Goal: Check status: Check status

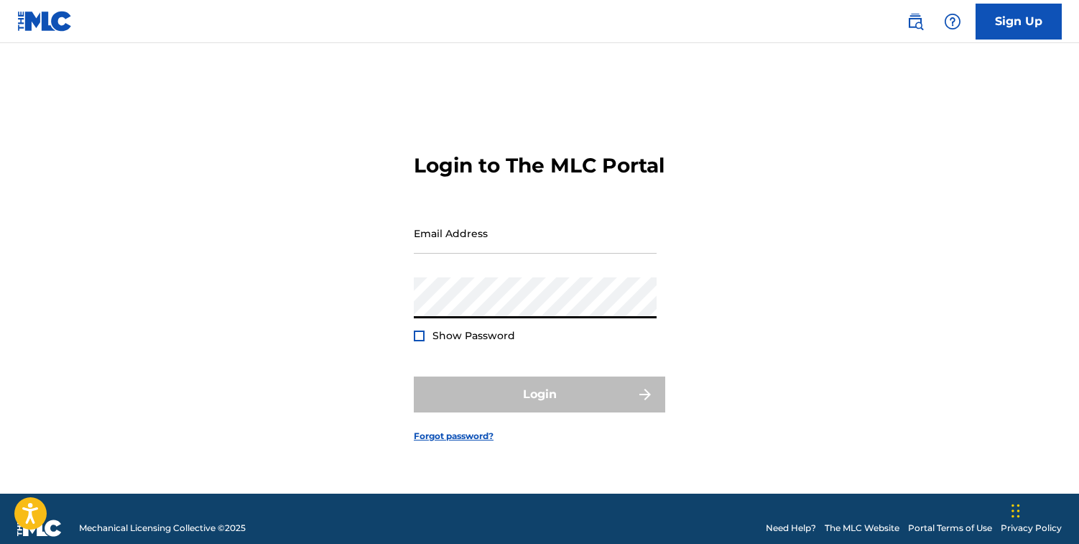
type input "[EMAIL_ADDRESS][DOMAIN_NAME]"
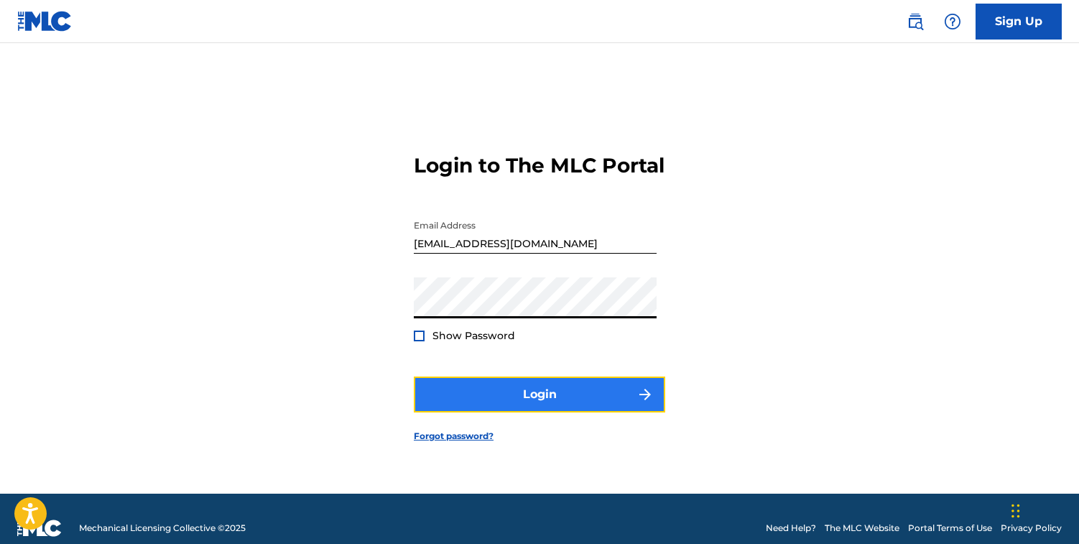
click at [574, 400] on button "Login" at bounding box center [539, 395] width 251 height 36
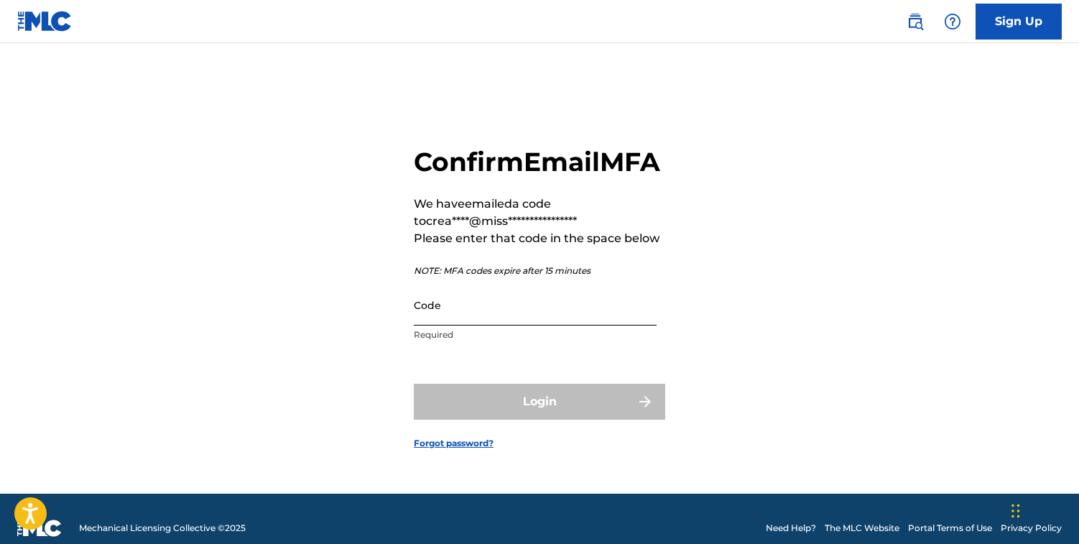
click at [485, 317] on input "Code" at bounding box center [535, 305] width 243 height 41
paste input "417300"
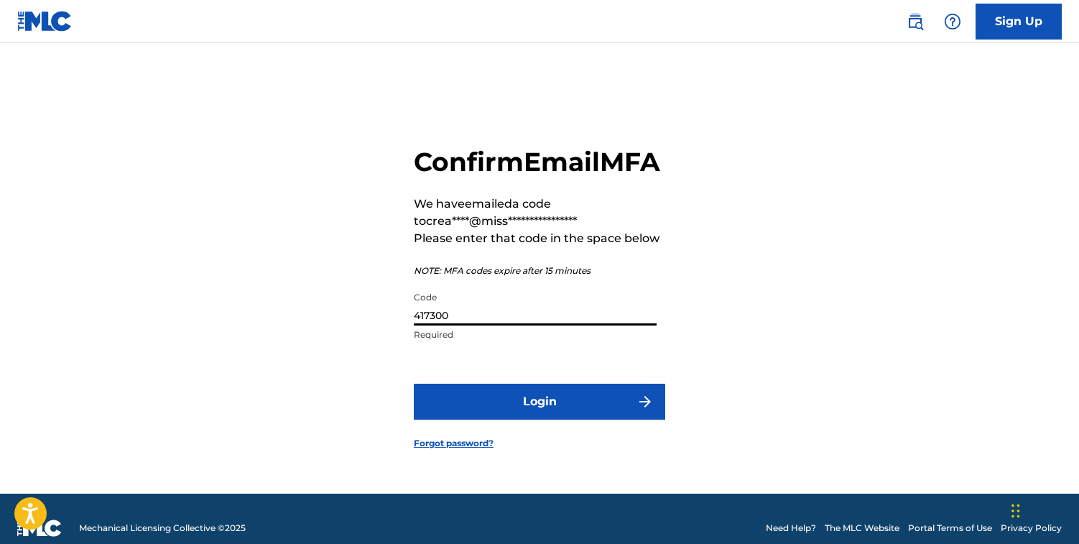
type input "417300"
click at [414, 384] on button "Login" at bounding box center [539, 402] width 251 height 36
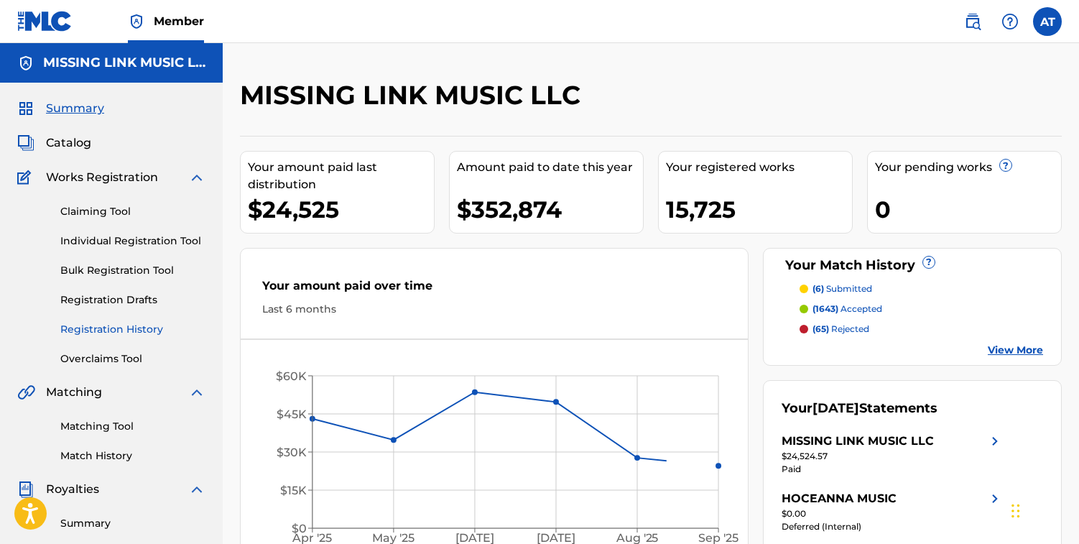
click at [118, 330] on link "Registration History" at bounding box center [132, 329] width 145 height 15
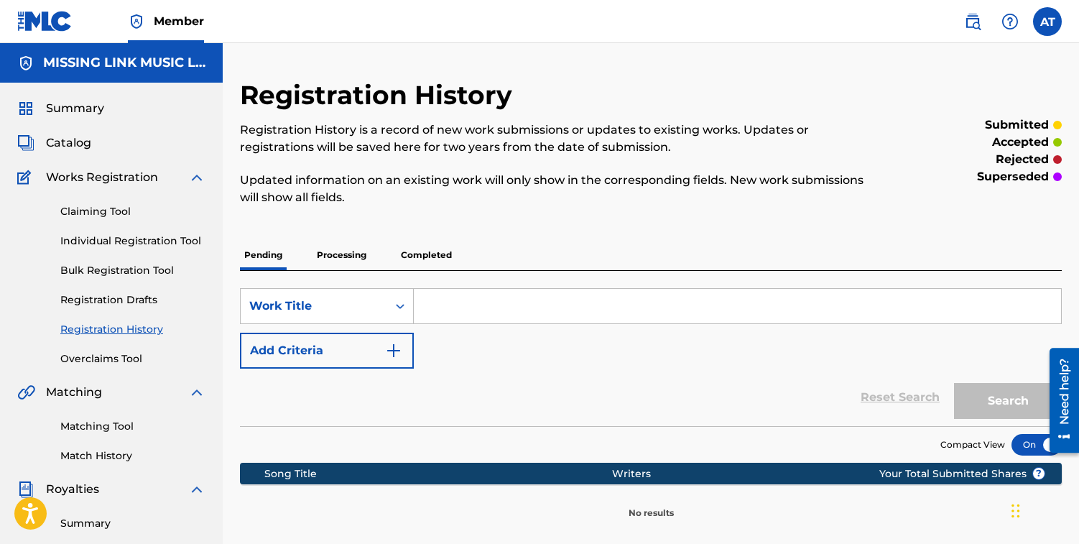
click at [344, 255] on p "Processing" at bounding box center [342, 255] width 58 height 30
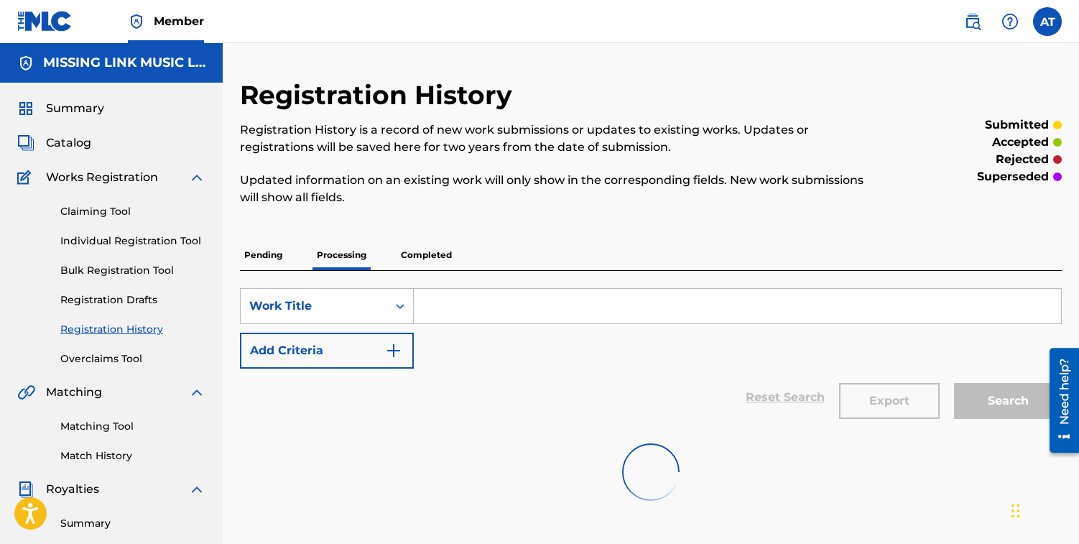
click at [495, 310] on input "Search Form" at bounding box center [737, 306] width 647 height 34
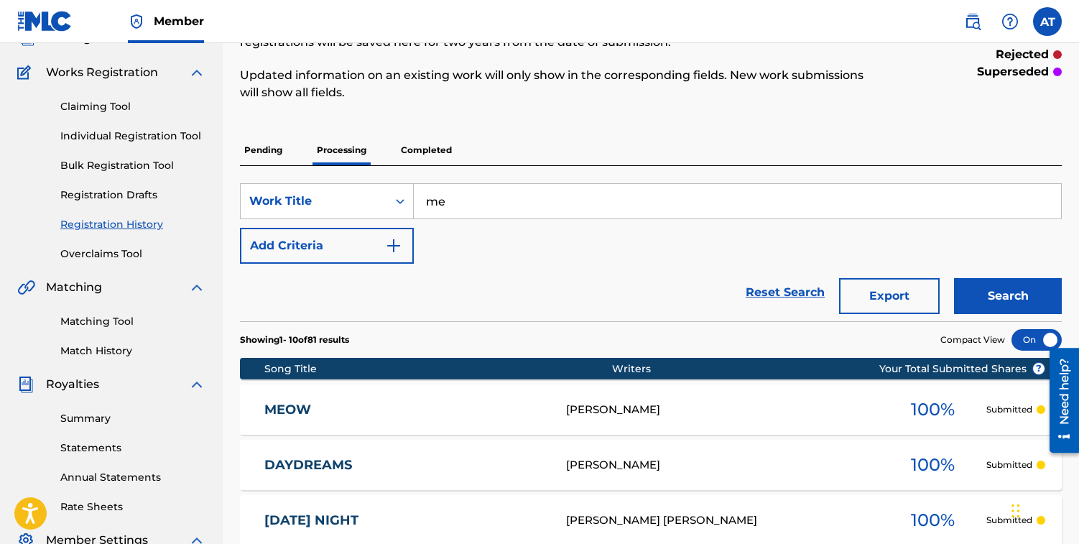
scroll to position [109, 0]
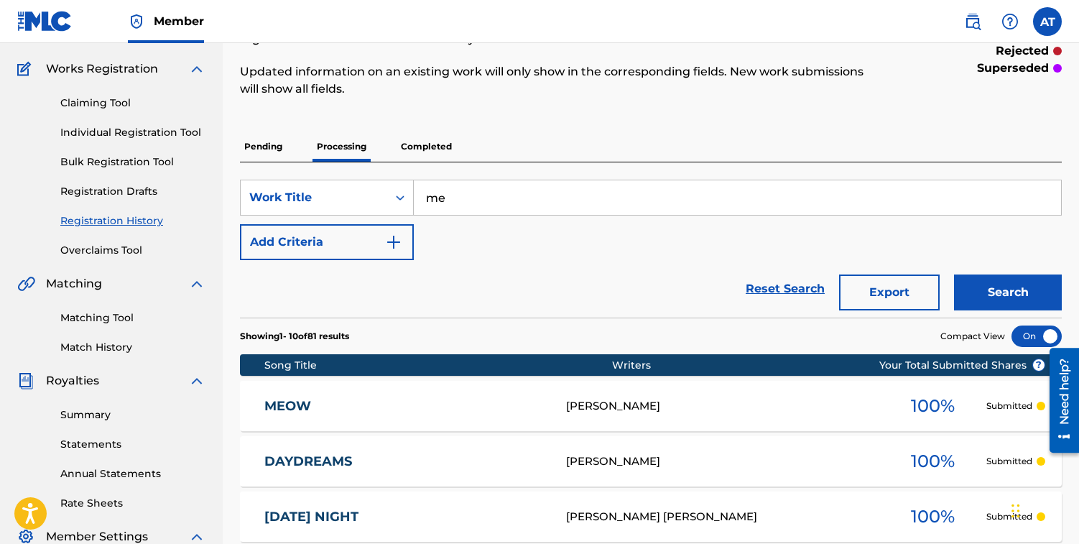
type input "me"
click at [790, 408] on div "[PERSON_NAME]" at bounding box center [722, 406] width 313 height 17
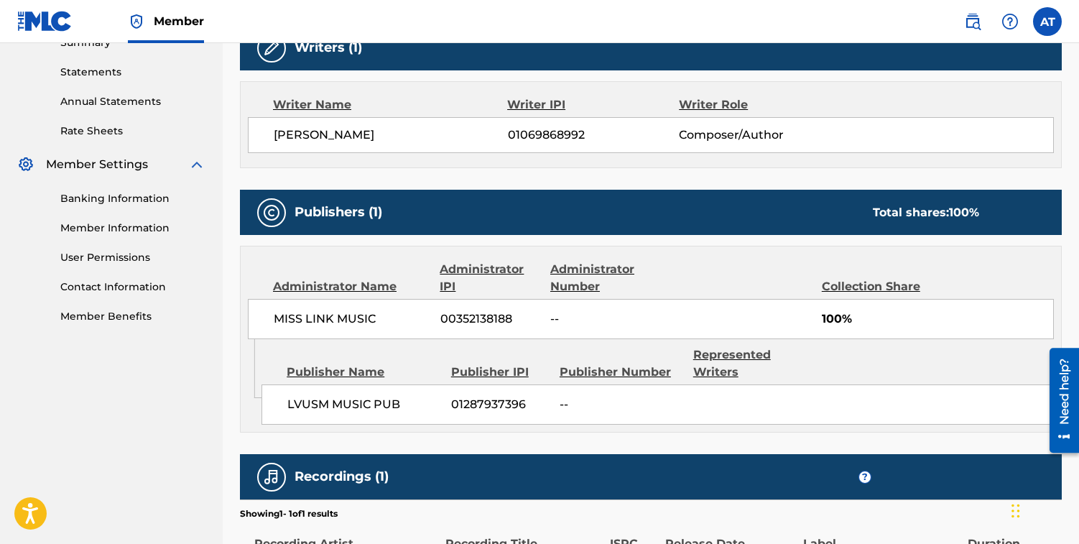
scroll to position [483, 0]
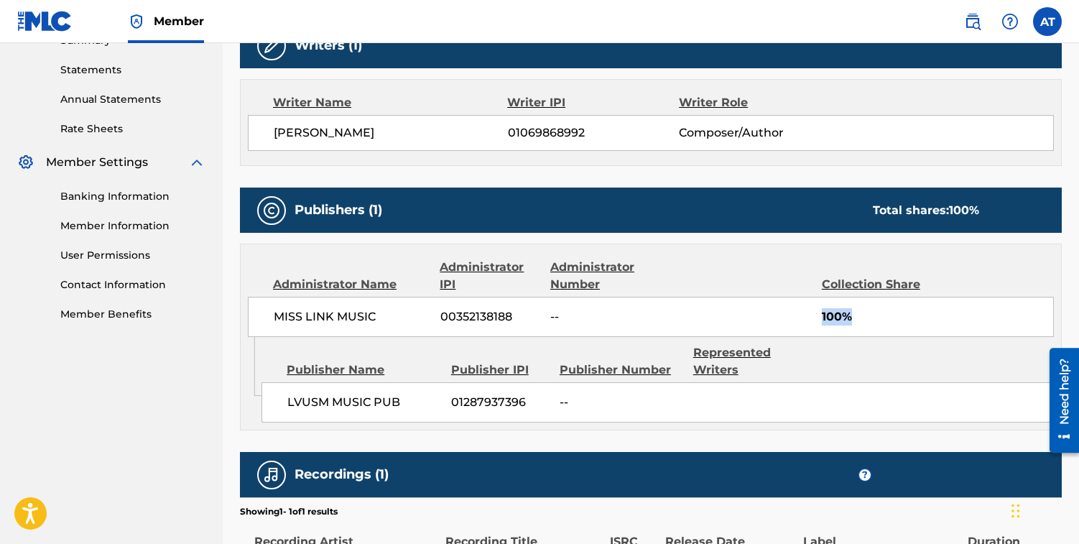
drag, startPoint x: 872, startPoint y: 320, endPoint x: 761, endPoint y: 320, distance: 110.7
click at [761, 320] on div "MISS LINK MUSIC 00352138188 -- 100%" at bounding box center [651, 317] width 806 height 40
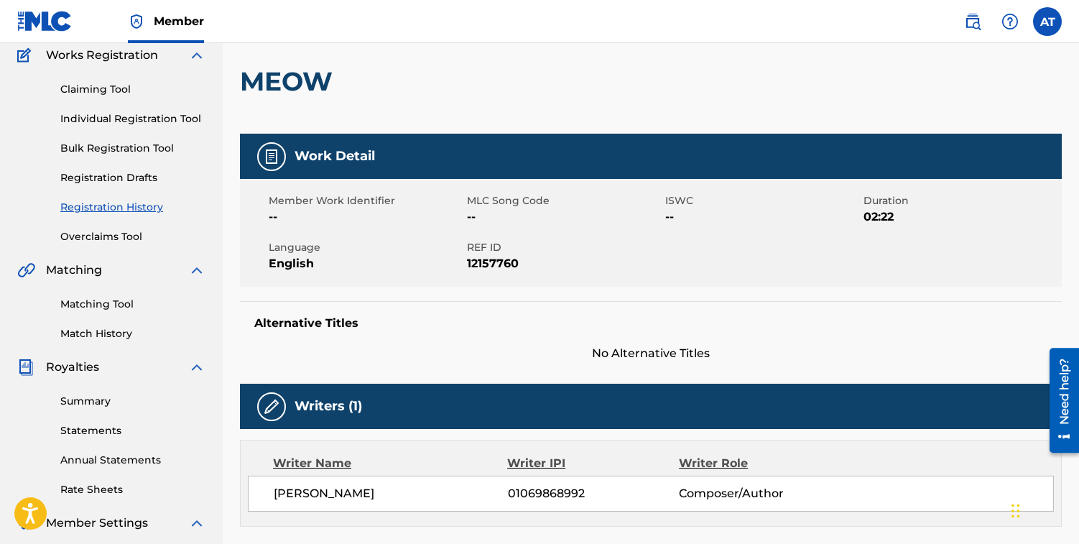
scroll to position [0, 0]
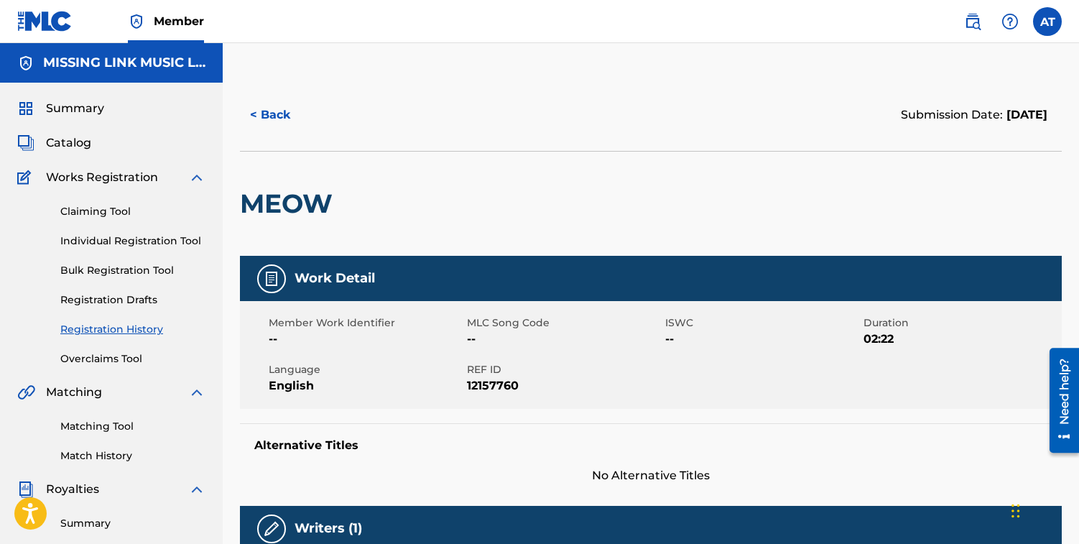
click at [136, 333] on link "Registration History" at bounding box center [132, 329] width 145 height 15
